Goal: Transaction & Acquisition: Purchase product/service

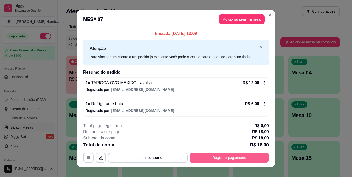
click at [215, 158] on button "Registrar pagamento" at bounding box center [229, 158] width 79 height 10
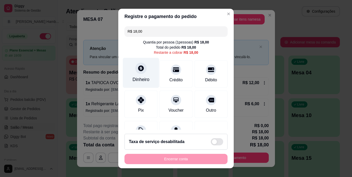
click at [142, 79] on div "Dinheiro" at bounding box center [140, 79] width 17 height 7
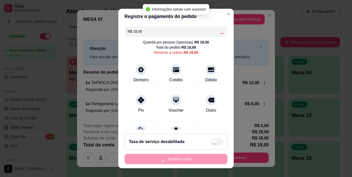
type input "R$ 0,00"
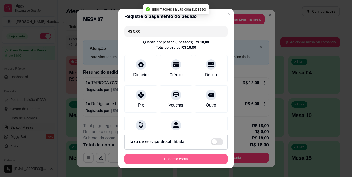
click at [178, 160] on button "Encerrar conta" at bounding box center [175, 159] width 103 height 10
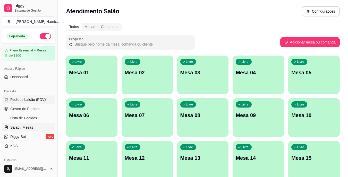
click at [42, 100] on span "Pedidos balcão (PDV)" at bounding box center [28, 99] width 36 height 5
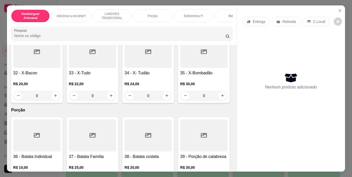
scroll to position [772, 0]
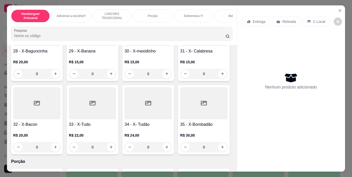
click at [53, 5] on button "increase-product-quantity" at bounding box center [55, 0] width 8 height 8
type input "1"
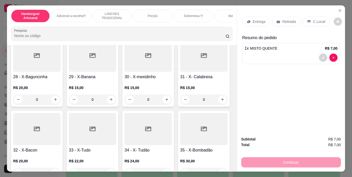
scroll to position [721, 0]
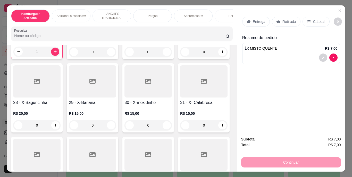
type input "1"
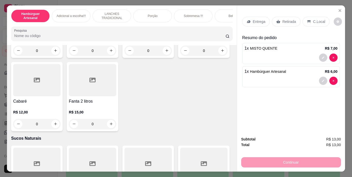
scroll to position [1519, 0]
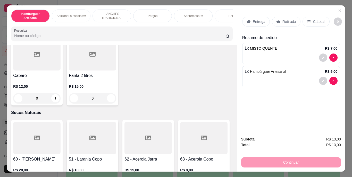
type input "1"
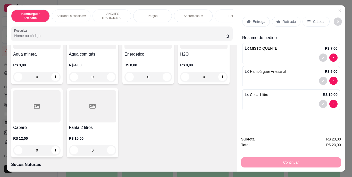
scroll to position [1442, 0]
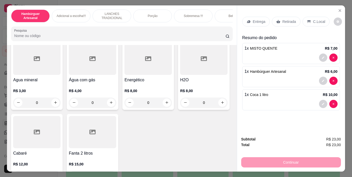
type input "1"
type input "0"
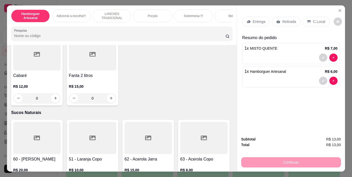
type input "1"
click at [283, 20] on p "Retirada" at bounding box center [289, 21] width 14 height 5
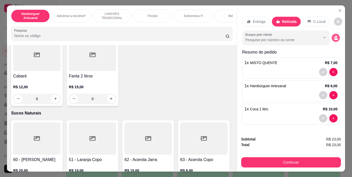
click at [335, 36] on circle "decrease-product-quantity" at bounding box center [336, 37] width 2 height 2
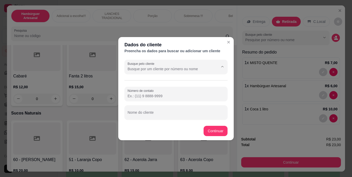
click at [199, 70] on input "Busque pelo cliente" at bounding box center [168, 68] width 82 height 5
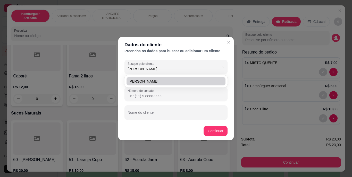
click at [194, 78] on li "[PERSON_NAME]" at bounding box center [175, 81] width 99 height 8
type input "[PERSON_NAME]"
type input "[PHONE_NUMBER]"
type input "[PERSON_NAME]"
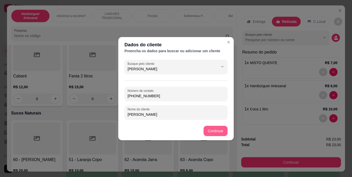
type input "[PERSON_NAME]"
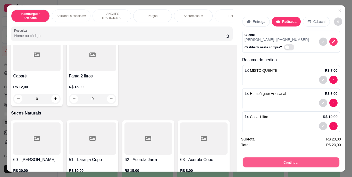
click at [265, 159] on button "Continuar" at bounding box center [290, 163] width 97 height 10
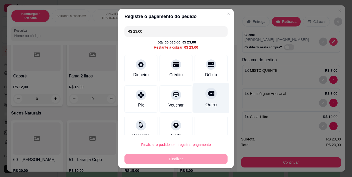
click at [205, 106] on div "Outro" at bounding box center [210, 105] width 11 height 7
type input "R$ 0,00"
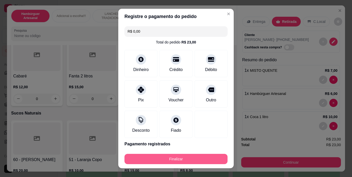
click at [182, 159] on button "Finalizar" at bounding box center [175, 159] width 103 height 10
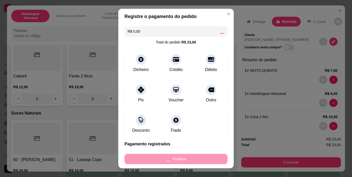
type input "0"
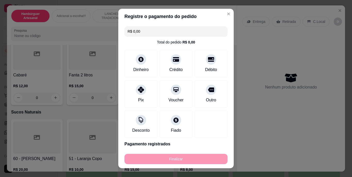
type input "-R$ 23,00"
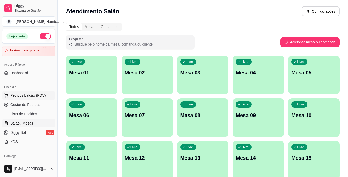
click at [37, 94] on span "Pedidos balcão (PDV)" at bounding box center [28, 95] width 36 height 5
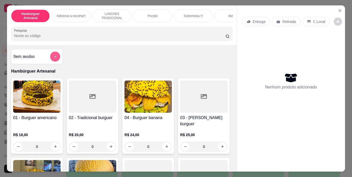
click at [53, 58] on icon "add-separate-item" at bounding box center [55, 57] width 4 height 4
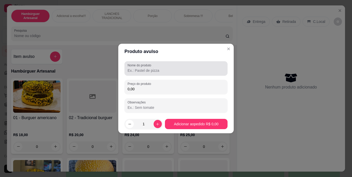
click at [174, 68] on input "Nome do produto" at bounding box center [175, 70] width 97 height 5
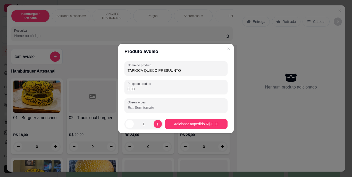
click at [167, 70] on input "TAPIOCA QUEIJO PRESUUNTO" at bounding box center [175, 70] width 97 height 5
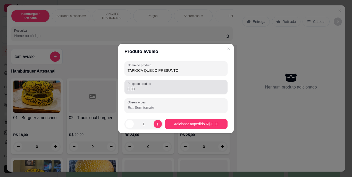
type input "TAPIOCA QUEIJO PRESUNTO"
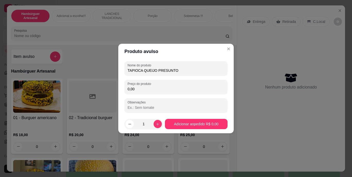
click at [158, 89] on input "0,00" at bounding box center [175, 89] width 97 height 5
type input "10,00"
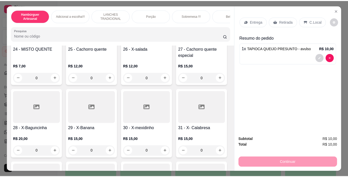
scroll to position [618, 0]
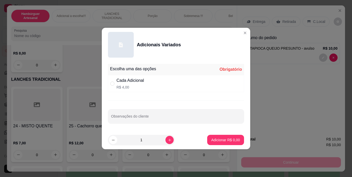
click at [118, 92] on div "Escolha uma das opções Obrigatório Cada Adicional R$ 4,00 Observações do cliente" at bounding box center [176, 96] width 148 height 69
click at [132, 83] on div "Cada Adicional" at bounding box center [130, 81] width 28 height 6
radio input "true"
click at [132, 116] on input "Observações do cliente" at bounding box center [176, 118] width 130 height 5
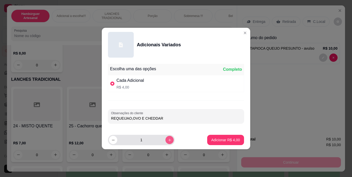
type input "REQUEIJAO,OVO E CHEDDAR"
click at [168, 141] on icon "increase-product-quantity" at bounding box center [169, 140] width 3 height 3
type input "3"
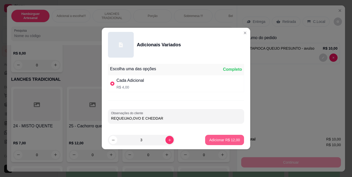
click at [223, 141] on p "Adicionar R$ 12,00" at bounding box center [224, 139] width 31 height 5
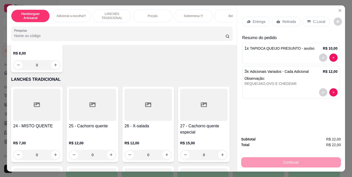
click at [292, 19] on p "Retirada" at bounding box center [289, 21] width 14 height 5
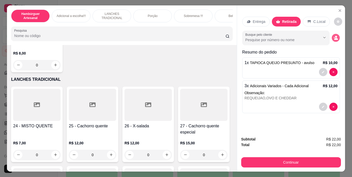
click at [333, 36] on icon "decrease-product-quantity" at bounding box center [335, 38] width 4 height 4
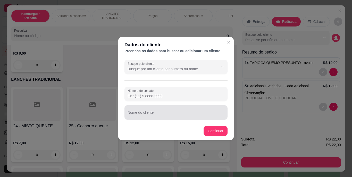
click at [178, 114] on input "Nome do cliente" at bounding box center [175, 114] width 97 height 5
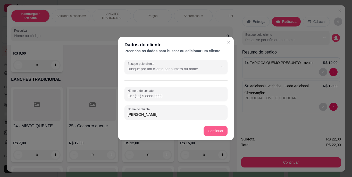
type input "[PERSON_NAME]"
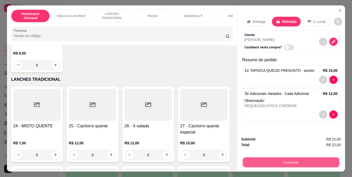
click at [271, 158] on button "Continuar" at bounding box center [290, 163] width 97 height 10
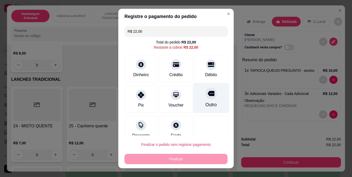
click at [205, 107] on div "Outro" at bounding box center [210, 105] width 11 height 7
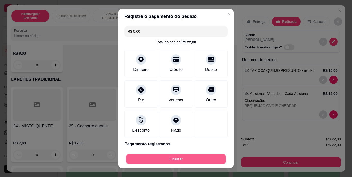
click at [202, 159] on button "Finalizar" at bounding box center [176, 159] width 100 height 10
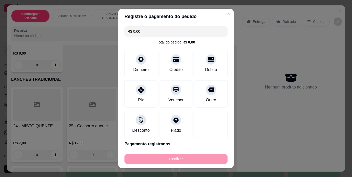
type input "-R$ 22,00"
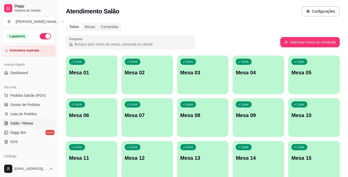
click at [258, 177] on html "Diggy Sistema de Gestão B Bakana's Hamb ... Loja aberta Assinatura expirada Ace…" at bounding box center [174, 88] width 348 height 177
click at [39, 95] on span "Pedidos balcão (PDV)" at bounding box center [28, 95] width 36 height 5
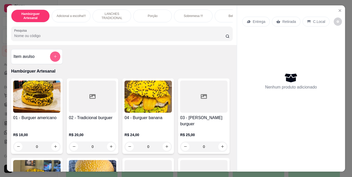
click at [55, 56] on button "add-separate-item" at bounding box center [55, 56] width 10 height 10
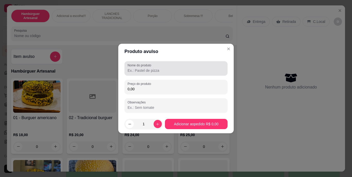
click at [144, 63] on div "Nome do produto" at bounding box center [175, 68] width 103 height 14
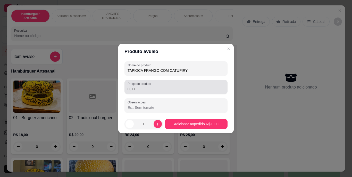
type input "TAPIOCA FRANGO COM CATUPIRY"
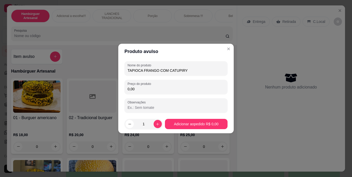
click at [173, 89] on input "0,00" at bounding box center [175, 89] width 97 height 5
type input "17,00"
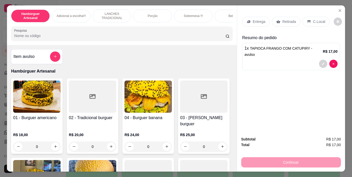
click at [253, 19] on p "Entrega" at bounding box center [259, 21] width 13 height 5
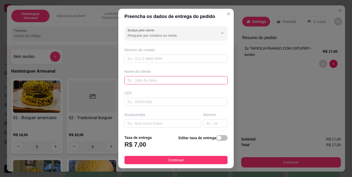
click at [193, 80] on input "text" at bounding box center [175, 80] width 103 height 8
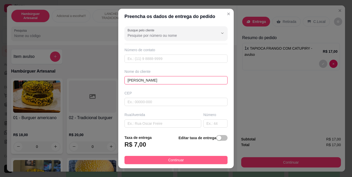
type input "[PERSON_NAME]"
click at [168, 160] on span "Continuar" at bounding box center [176, 160] width 16 height 6
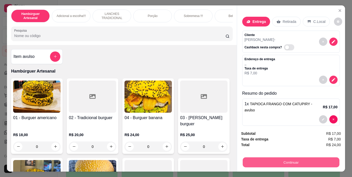
click at [251, 163] on button "Continuar" at bounding box center [290, 163] width 97 height 10
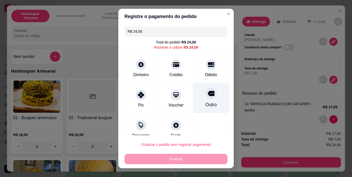
click at [201, 110] on div "Outro" at bounding box center [211, 98] width 36 height 30
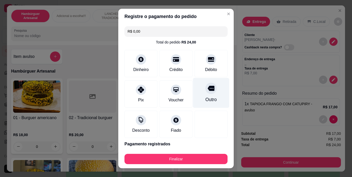
click at [208, 86] on icon at bounding box center [211, 88] width 7 height 5
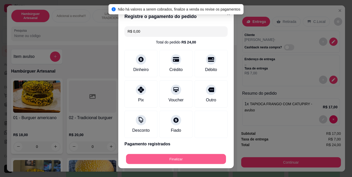
click at [187, 158] on button "Finalizar" at bounding box center [176, 159] width 100 height 10
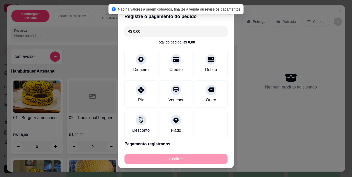
type input "-R$ 24,00"
